Goal: Task Accomplishment & Management: Complete application form

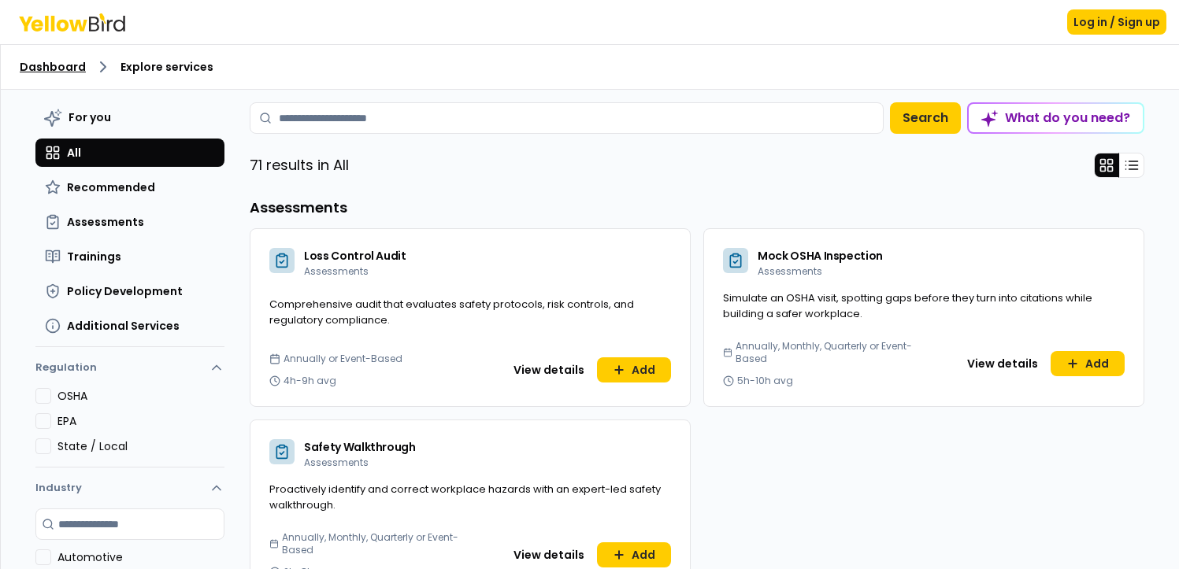
click at [47, 71] on link "Dashboard" at bounding box center [53, 67] width 66 height 16
click at [31, 65] on link "Dashboard" at bounding box center [53, 67] width 66 height 16
